Goal: Information Seeking & Learning: Learn about a topic

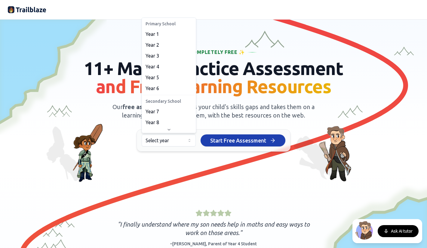
click at [187, 138] on html "We value your privacy We use cookies to enhance your browsing experience, serve…" at bounding box center [213, 124] width 427 height 248
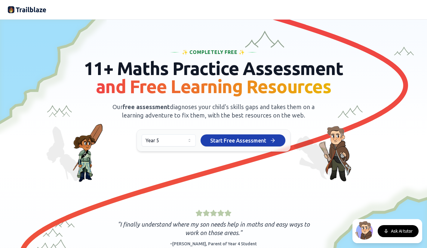
click at [182, 143] on html "We value your privacy We use cookies to enhance your browsing experience, serve…" at bounding box center [213, 124] width 427 height 248
click at [245, 139] on span "Start Free Assessment" at bounding box center [238, 140] width 56 height 8
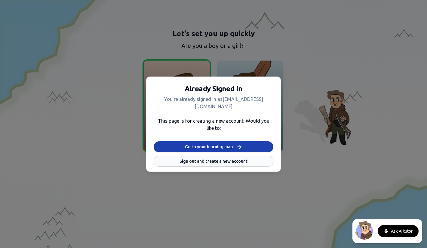
click at [221, 161] on button "Sign out and create a new account" at bounding box center [214, 161] width 120 height 11
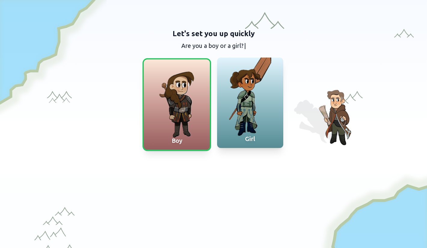
click at [192, 113] on div at bounding box center [177, 104] width 66 height 90
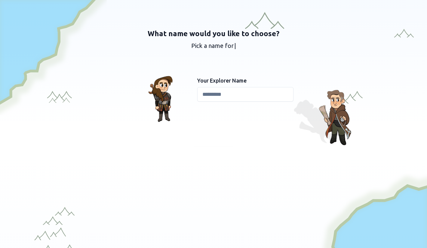
click at [220, 93] on input at bounding box center [245, 94] width 96 height 14
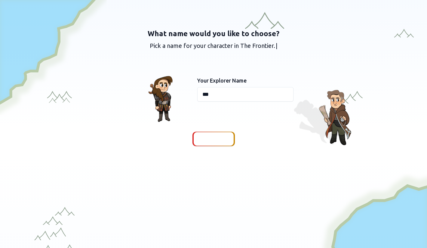
type input "***"
click at [208, 142] on span "Continue" at bounding box center [213, 138] width 23 height 8
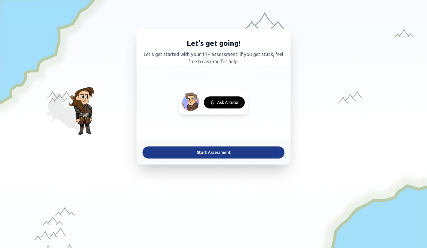
click at [210, 154] on button "Start Assessment" at bounding box center [214, 152] width 142 height 12
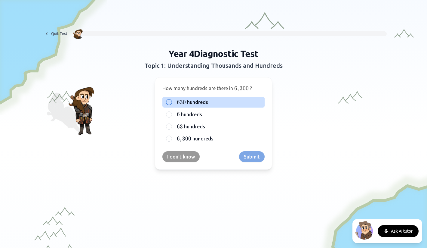
click at [197, 100] on span "hundreds" at bounding box center [197, 101] width 21 height 7
click at [171, 100] on button "630 630 630 hundreds" at bounding box center [169, 102] width 5 height 5
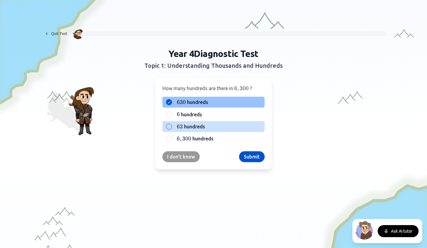
click at [185, 125] on span "hundreds" at bounding box center [194, 126] width 21 height 7
click at [171, 125] on button "63 63 63 hundreds" at bounding box center [169, 126] width 5 height 5
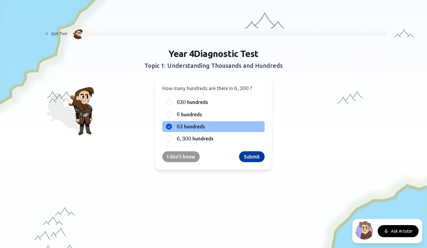
click at [257, 158] on button "Submit" at bounding box center [252, 156] width 26 height 11
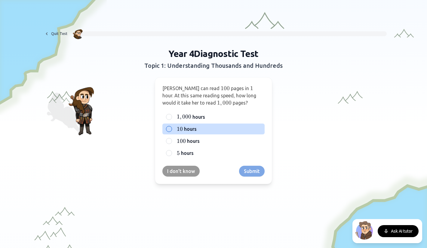
click at [168, 129] on div at bounding box center [169, 129] width 6 height 6
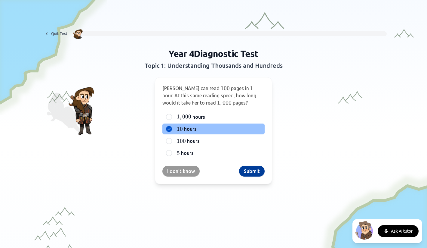
click at [252, 167] on button "Submit" at bounding box center [252, 170] width 26 height 11
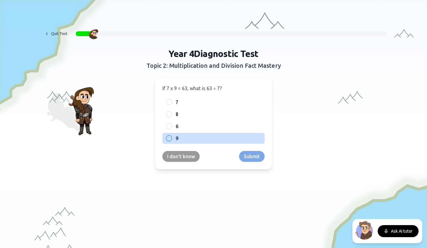
click at [188, 138] on label "9" at bounding box center [218, 137] width 85 height 7
click at [171, 138] on button "9" at bounding box center [169, 138] width 5 height 5
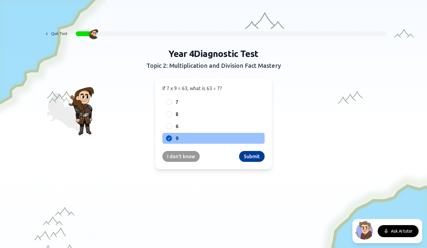
click at [254, 159] on button "Submit" at bounding box center [252, 156] width 26 height 11
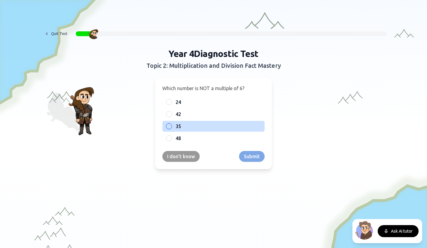
click at [178, 127] on span "35" at bounding box center [178, 125] width 5 height 7
click at [171, 127] on button "35" at bounding box center [169, 126] width 5 height 5
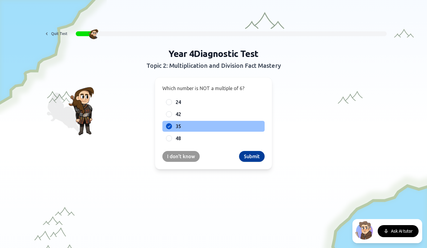
click at [247, 156] on button "Submit" at bounding box center [252, 156] width 26 height 11
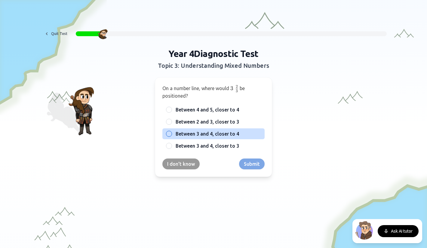
click at [169, 135] on div at bounding box center [169, 134] width 6 height 6
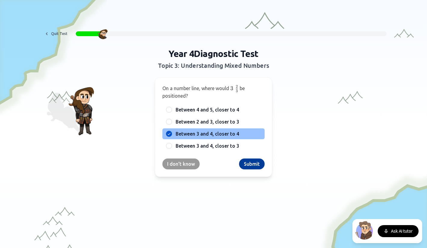
click at [257, 166] on button "Submit" at bounding box center [252, 163] width 26 height 11
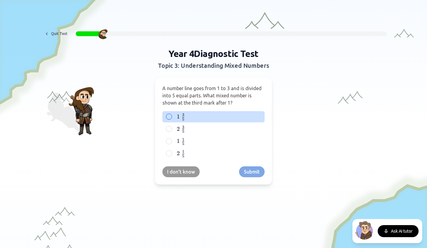
click at [177, 115] on span "1" at bounding box center [178, 116] width 3 height 7
click at [171, 115] on button "1    3 5 1\;{3 \over 5} 1 5 3 ​" at bounding box center [169, 116] width 5 height 5
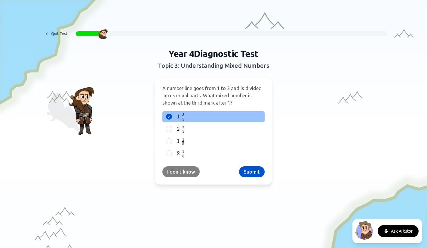
click at [180, 171] on button "I don't know" at bounding box center [180, 171] width 37 height 11
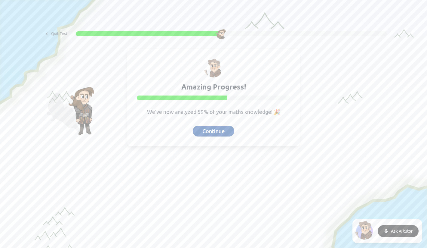
click at [215, 132] on button "Continue" at bounding box center [214, 130] width 42 height 11
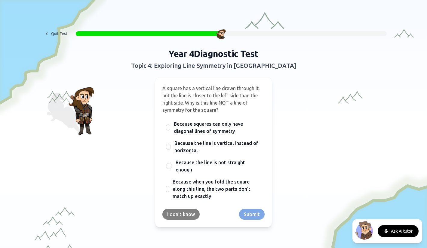
click at [186, 217] on button "I don't know" at bounding box center [180, 213] width 37 height 11
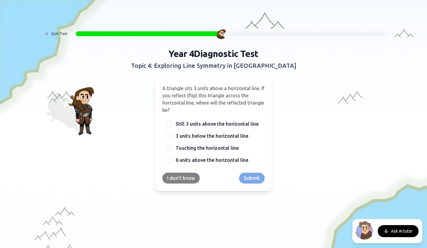
click at [181, 179] on button "I don't know" at bounding box center [180, 177] width 37 height 11
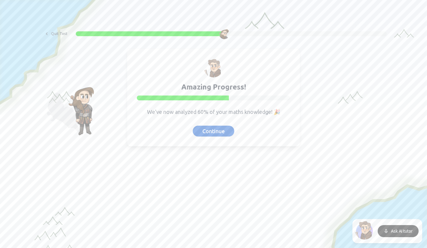
click at [217, 124] on div "Amazing Progress! We've now analyzed 60% of your maths knowledge! 🎉 Continue" at bounding box center [213, 97] width 173 height 98
click at [212, 133] on button "Continue" at bounding box center [214, 130] width 42 height 11
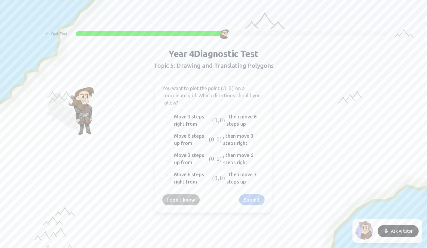
click at [187, 197] on button "I don't know" at bounding box center [180, 199] width 37 height 11
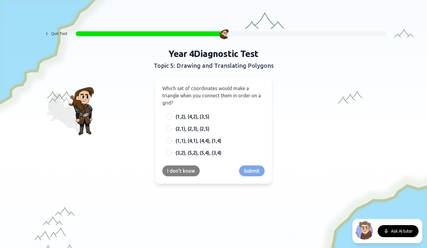
click at [185, 172] on button "I don't know" at bounding box center [180, 170] width 37 height 11
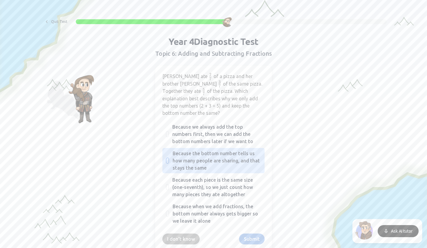
scroll to position [13, 0]
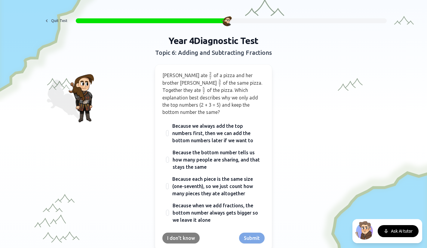
click at [180, 232] on button "I don't know" at bounding box center [180, 237] width 37 height 11
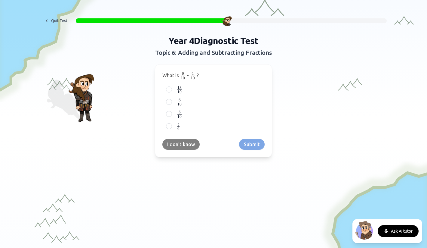
click at [181, 144] on button "I don't know" at bounding box center [180, 144] width 37 height 11
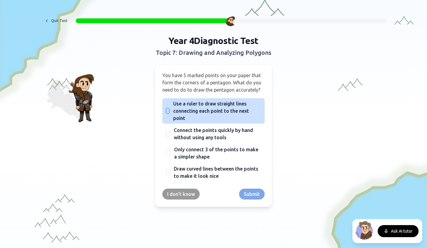
click at [168, 113] on div at bounding box center [168, 111] width 4 height 6
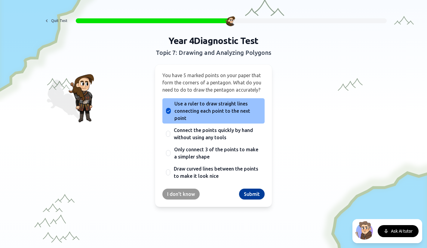
click at [251, 192] on button "Submit" at bounding box center [252, 193] width 26 height 11
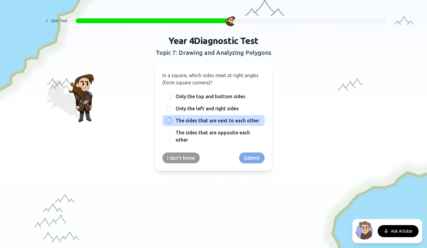
click at [170, 119] on div at bounding box center [169, 120] width 6 height 6
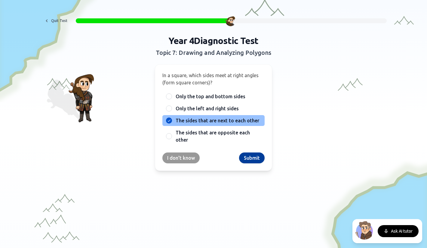
click at [254, 159] on button "Submit" at bounding box center [252, 157] width 26 height 11
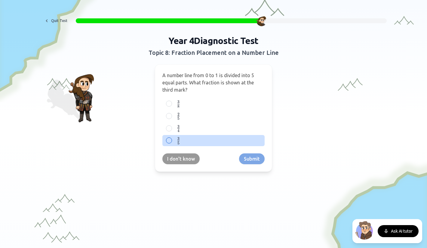
click at [169, 140] on div at bounding box center [169, 140] width 6 height 6
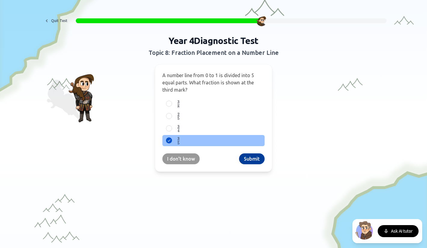
click at [249, 159] on button "Submit" at bounding box center [252, 158] width 26 height 11
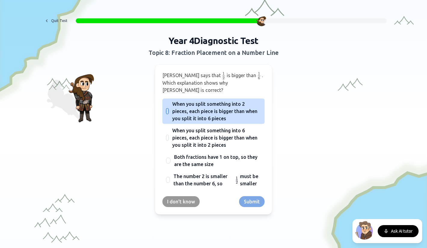
click at [167, 108] on div at bounding box center [167, 111] width 3 height 6
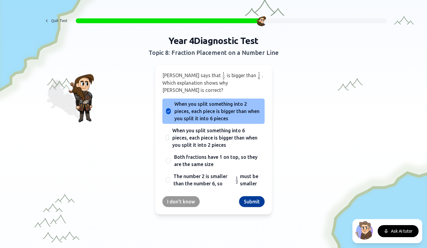
click at [251, 196] on button "Submit" at bounding box center [252, 201] width 26 height 11
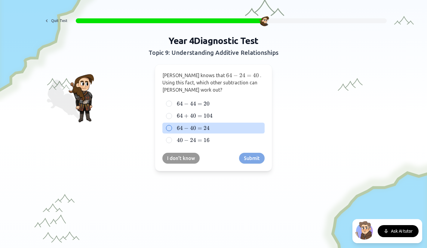
click at [169, 127] on div at bounding box center [169, 128] width 6 height 6
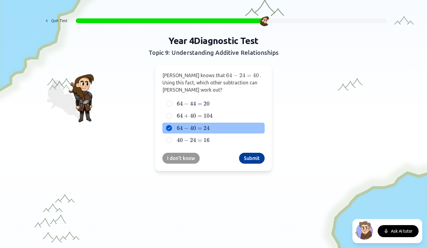
click at [252, 161] on button "Submit" at bounding box center [252, 158] width 26 height 11
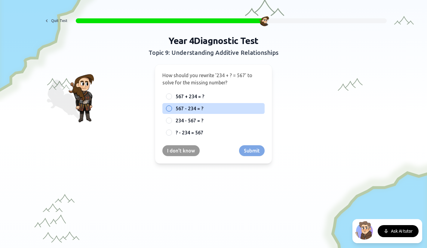
click at [173, 107] on div "567 - 234 = ?" at bounding box center [213, 108] width 102 height 11
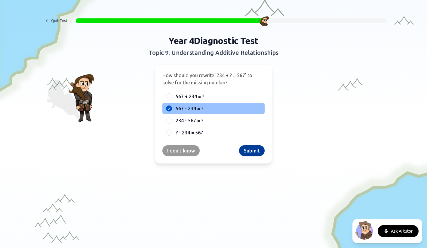
click at [259, 151] on button "Submit" at bounding box center [252, 150] width 26 height 11
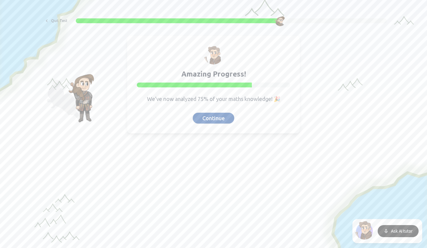
click at [217, 121] on button "Continue" at bounding box center [214, 118] width 42 height 11
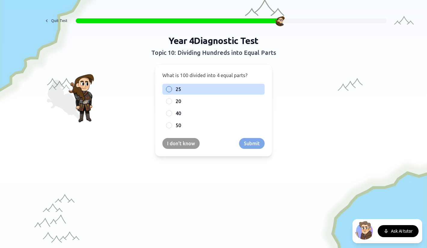
click at [181, 91] on label "25" at bounding box center [218, 88] width 85 height 7
click at [171, 91] on button "25" at bounding box center [169, 89] width 5 height 5
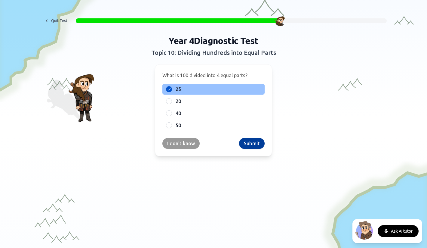
click at [251, 144] on button "Submit" at bounding box center [252, 143] width 26 height 11
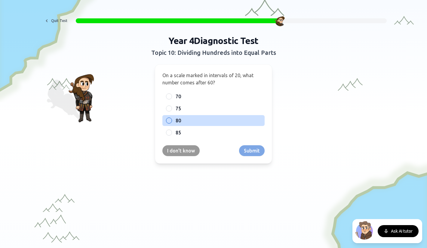
click at [179, 122] on span "80" at bounding box center [178, 120] width 5 height 7
click at [171, 122] on button "80" at bounding box center [169, 120] width 5 height 5
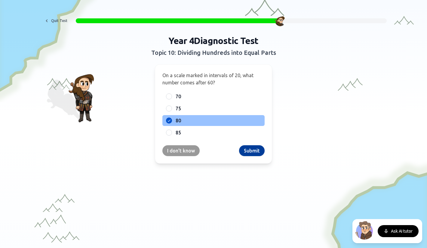
click at [253, 152] on button "Submit" at bounding box center [252, 150] width 26 height 11
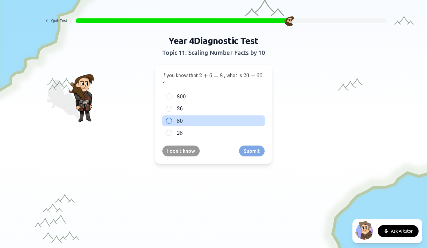
click at [179, 122] on span "80" at bounding box center [180, 120] width 6 height 7
click at [171, 122] on button "80 80 80" at bounding box center [169, 120] width 5 height 5
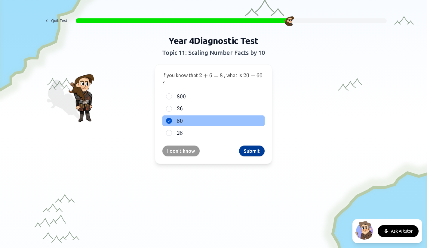
click at [251, 153] on button "Submit" at bounding box center [252, 150] width 26 height 11
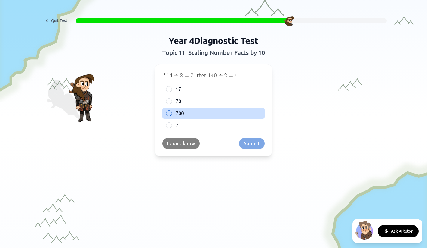
click at [176, 140] on button "I don't know" at bounding box center [180, 143] width 37 height 11
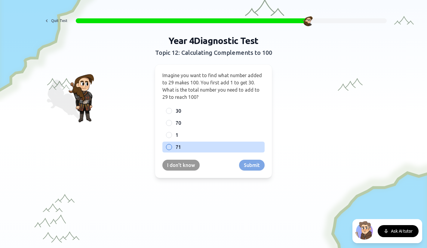
click at [174, 144] on div "71" at bounding box center [213, 146] width 102 height 11
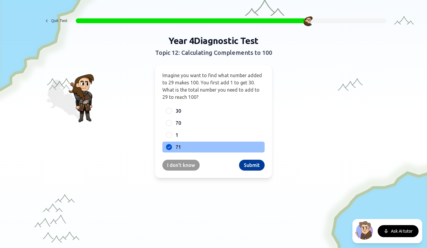
click at [248, 162] on button "Submit" at bounding box center [252, 164] width 26 height 11
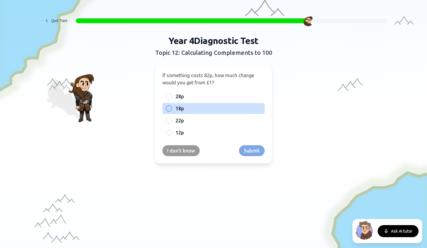
click at [176, 107] on span "18p" at bounding box center [180, 108] width 8 height 7
click at [171, 107] on button "18p" at bounding box center [169, 108] width 5 height 5
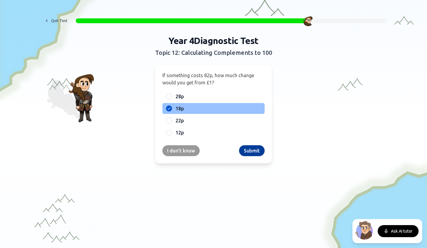
click at [253, 150] on button "Submit" at bounding box center [252, 150] width 26 height 11
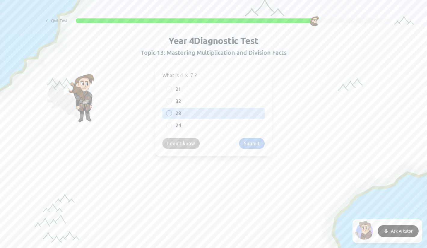
click at [173, 112] on div "28" at bounding box center [213, 113] width 102 height 11
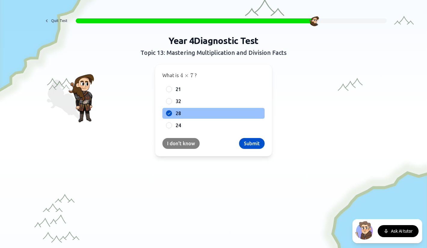
click at [180, 143] on button "I don't know" at bounding box center [180, 143] width 37 height 11
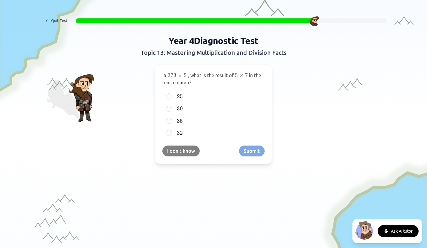
click at [180, 148] on button "I don't know" at bounding box center [180, 150] width 37 height 11
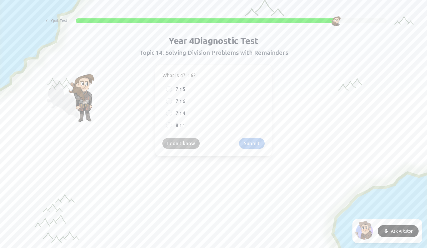
click at [184, 144] on button "I don't know" at bounding box center [180, 143] width 37 height 11
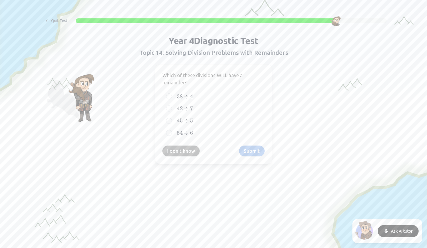
click at [180, 148] on button "I don't know" at bounding box center [180, 150] width 37 height 11
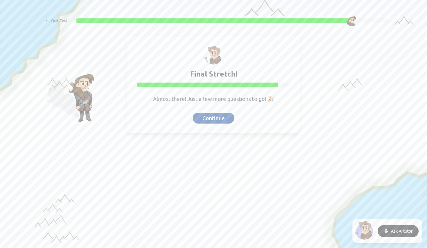
click at [213, 118] on button "Continue" at bounding box center [214, 118] width 42 height 11
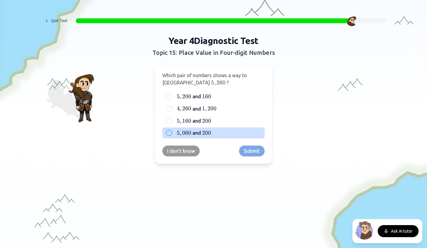
click at [173, 131] on div "5 , 060 5,060 5 , 060 and 200 200 200" at bounding box center [213, 132] width 102 height 11
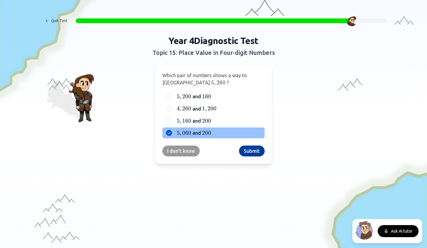
click at [251, 151] on button "Submit" at bounding box center [252, 150] width 26 height 11
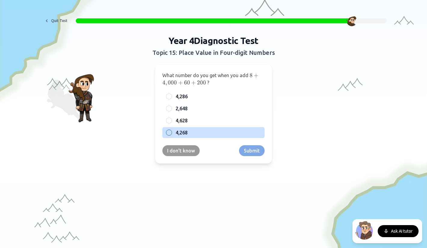
click at [180, 132] on span "4,268" at bounding box center [182, 132] width 12 height 7
click at [171, 132] on button "4,268" at bounding box center [169, 132] width 5 height 5
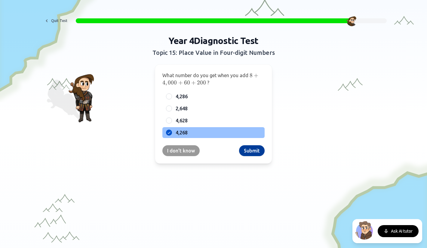
click at [252, 153] on button "Submit" at bounding box center [252, 150] width 26 height 11
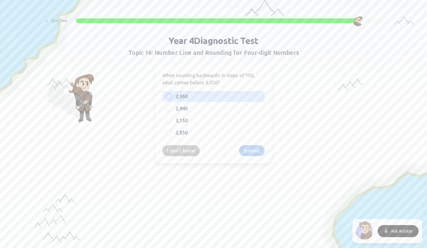
click at [178, 98] on span "2,950" at bounding box center [182, 96] width 12 height 7
click at [171, 98] on button "2,950" at bounding box center [169, 96] width 5 height 5
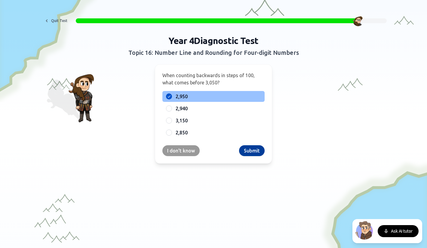
click at [251, 153] on button "Submit" at bounding box center [252, 150] width 26 height 11
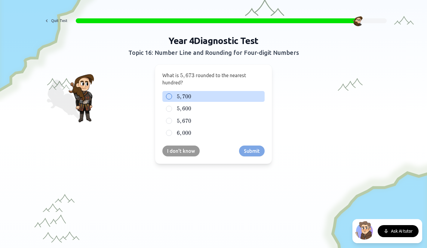
click at [181, 97] on span "," at bounding box center [181, 96] width 2 height 7
click at [171, 97] on button "5 , 700 5,700 5 , 700" at bounding box center [169, 96] width 5 height 5
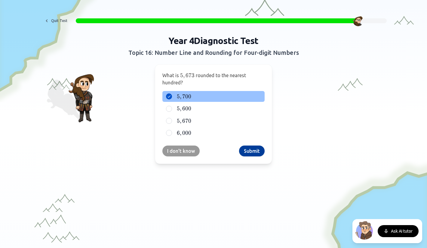
click at [248, 149] on button "Submit" at bounding box center [252, 150] width 26 height 11
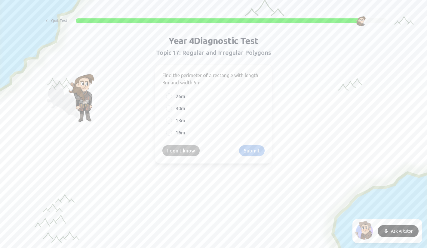
click at [175, 149] on button "I don't know" at bounding box center [180, 150] width 37 height 11
click at [176, 151] on button "I don't know" at bounding box center [180, 150] width 37 height 11
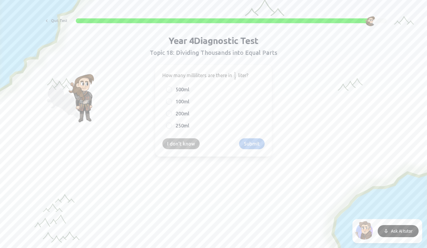
click at [176, 140] on button "I don't know" at bounding box center [180, 143] width 37 height 11
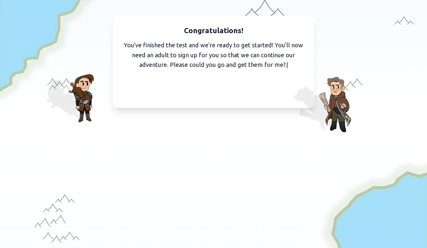
drag, startPoint x: 197, startPoint y: 94, endPoint x: 159, endPoint y: 125, distance: 49.4
click at [159, 125] on div "Congratulations! You've finished the test and we're ready to get started! You'l…" at bounding box center [213, 154] width 427 height 335
click at [186, 95] on span "I've got them with me" at bounding box center [213, 91] width 55 height 8
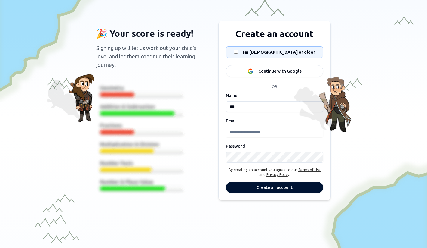
click at [245, 131] on input "Email" at bounding box center [274, 131] width 97 height 11
type input "**********"
click at [261, 187] on button "Create an account" at bounding box center [274, 187] width 97 height 11
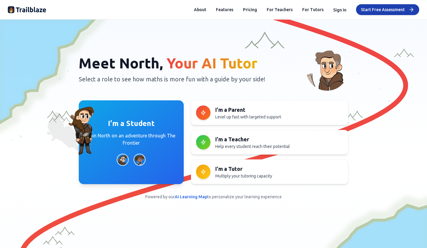
click at [339, 11] on button "Sign In" at bounding box center [339, 10] width 13 height 6
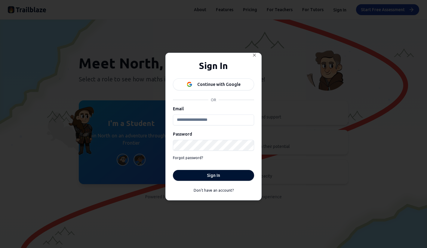
click at [208, 119] on input "Email" at bounding box center [213, 119] width 81 height 11
type input "**********"
click at [204, 176] on button "Sign In" at bounding box center [213, 175] width 81 height 11
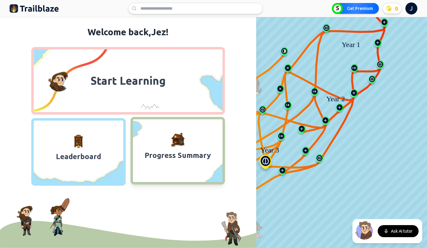
click at [150, 135] on button "Progress Summary" at bounding box center [178, 150] width 94 height 67
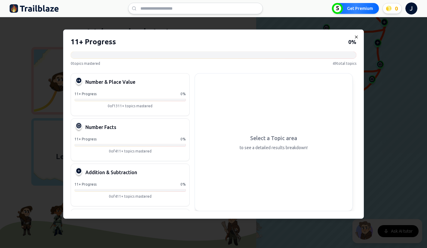
click at [356, 38] on icon "button" at bounding box center [356, 36] width 5 height 5
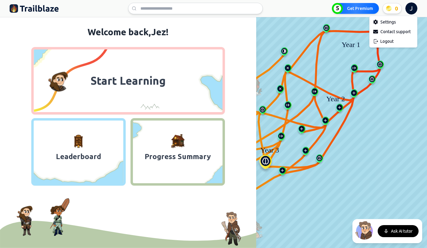
click at [412, 10] on html "We value your privacy We use cookies to enhance your browsing experience, serve…" at bounding box center [213, 124] width 427 height 248
click at [388, 23] on div "Settings" at bounding box center [393, 22] width 45 height 10
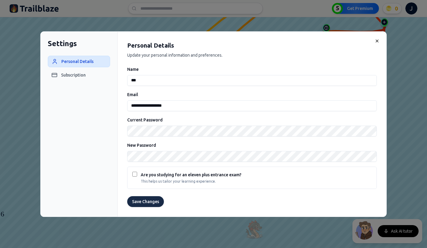
click at [149, 200] on button "Save Changes" at bounding box center [145, 201] width 37 height 11
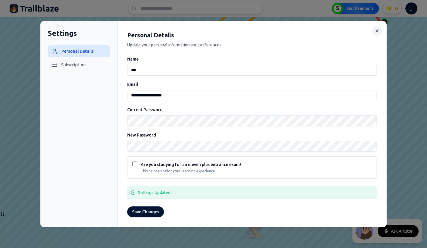
click at [377, 31] on icon at bounding box center [377, 30] width 5 height 5
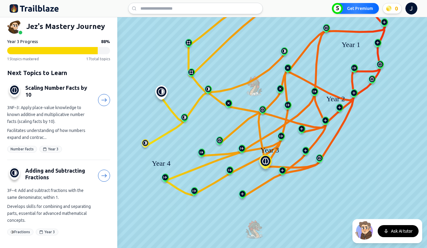
click at [46, 10] on img at bounding box center [34, 9] width 49 height 10
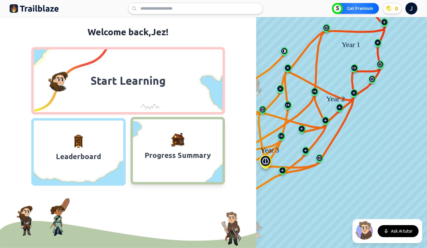
click at [172, 149] on span "Progress Summary" at bounding box center [178, 155] width 90 height 12
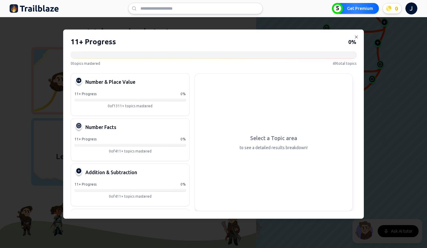
click at [353, 35] on div "11+ Progress 0 % 0 topics mastered 49 total topics Results breakdown Number & P…" at bounding box center [213, 123] width 300 height 188
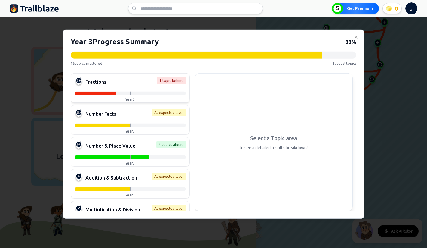
click at [124, 89] on div "Fractions 1 topic behind Year 3" at bounding box center [130, 87] width 119 height 29
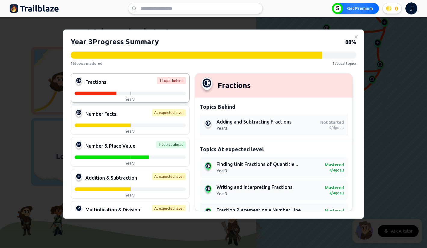
click at [274, 125] on p "Year 3" at bounding box center [267, 128] width 101 height 6
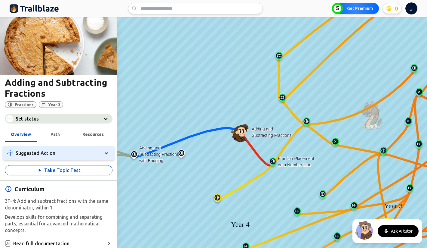
click at [32, 12] on img at bounding box center [34, 9] width 49 height 10
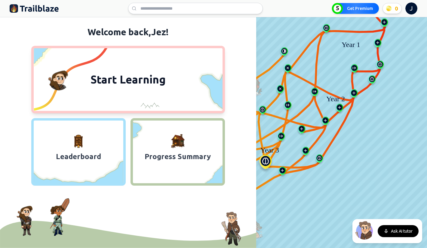
click at [115, 78] on span "Start Learning" at bounding box center [128, 79] width 82 height 14
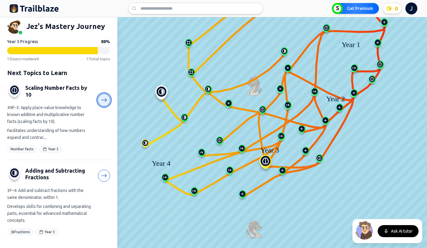
click at [104, 100] on icon at bounding box center [104, 100] width 6 height 6
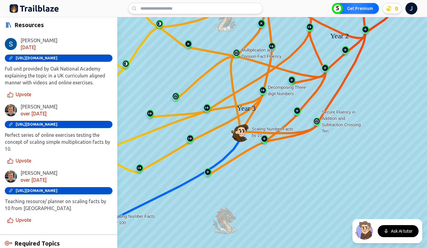
scroll to position [253, 0]
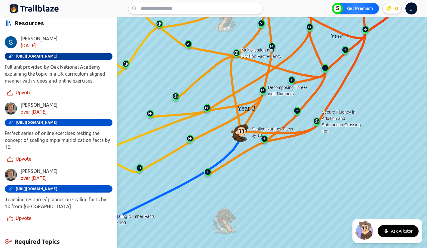
click at [57, 54] on span "[URL][DOMAIN_NAME]" at bounding box center [37, 56] width 42 height 4
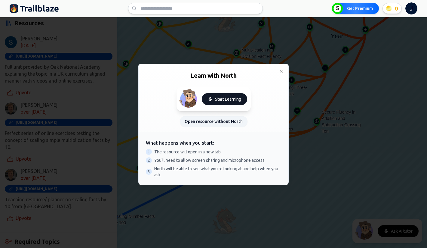
click at [217, 98] on button "Start Learning" at bounding box center [224, 99] width 45 height 12
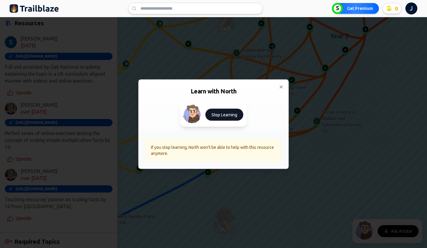
click at [215, 113] on button "Stop Learning" at bounding box center [224, 114] width 38 height 12
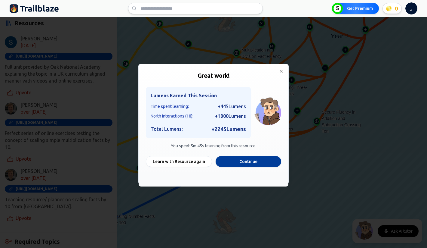
click at [240, 160] on button "Continue" at bounding box center [249, 161] width 66 height 11
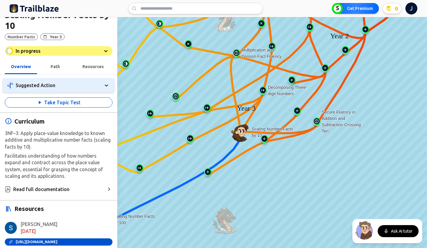
scroll to position [0, 0]
